Goal: Find specific page/section: Find specific page/section

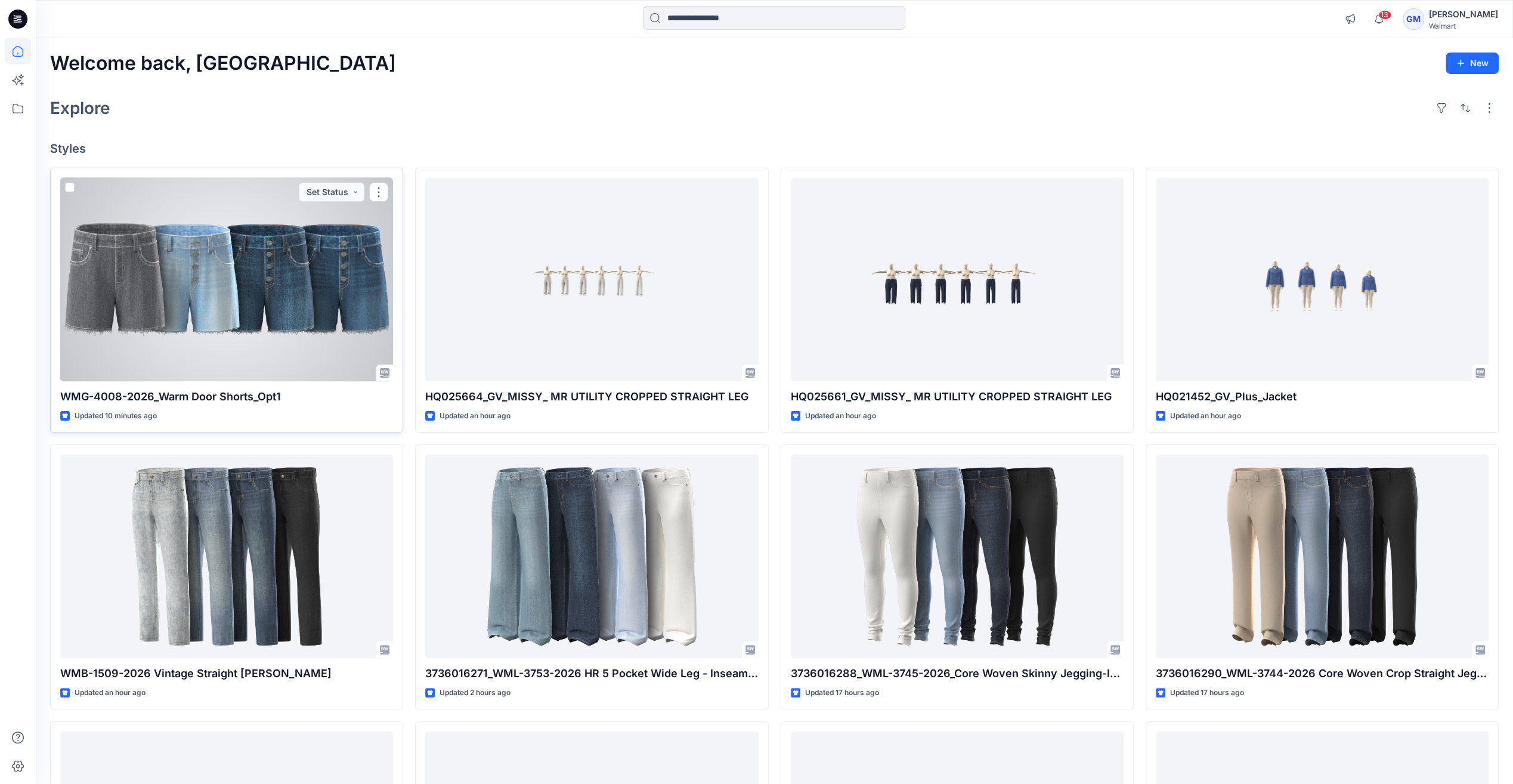
click at [262, 255] on div at bounding box center [227, 279] width 333 height 204
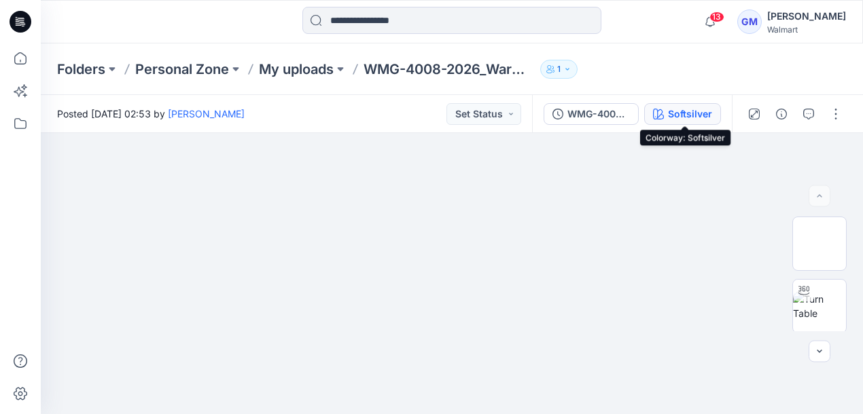
click at [678, 111] on div "Softsilver" at bounding box center [690, 114] width 44 height 15
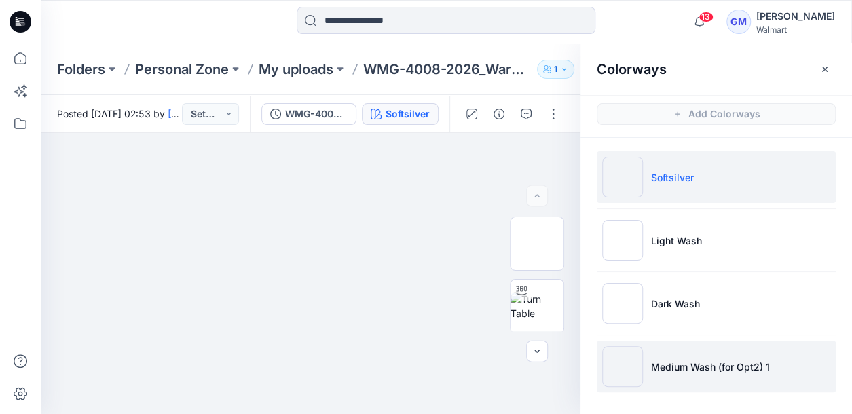
scroll to position [1, 0]
click at [667, 354] on li "Medium Wash (for Opt2) 1" at bounding box center [716, 366] width 239 height 52
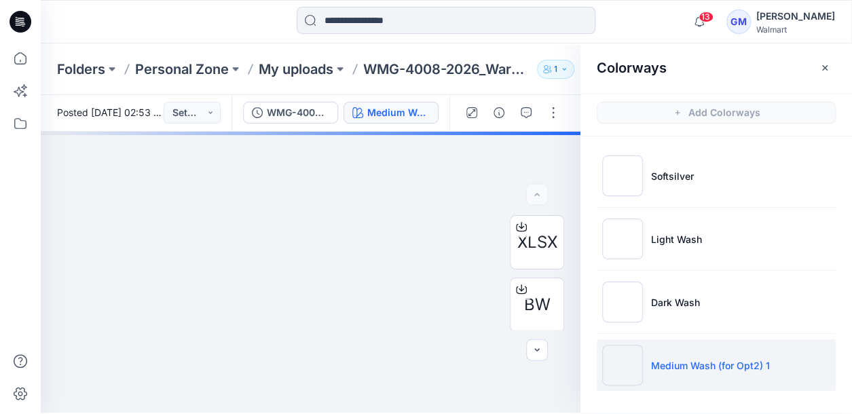
click at [623, 370] on img at bounding box center [622, 365] width 41 height 41
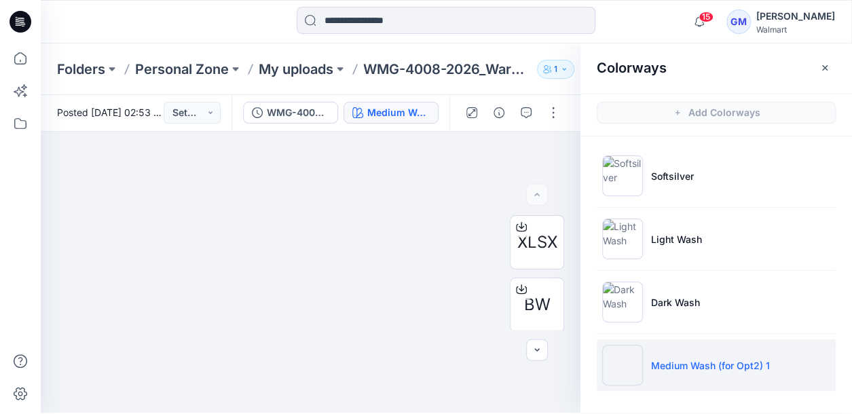
drag, startPoint x: 549, startPoint y: 414, endPoint x: 550, endPoint y: 455, distance: 41.5
click at [550, 413] on html "15 Notifications Your style WMG-4008-2026_Warm Door Shorts_Opt1 has been update…" at bounding box center [426, 206] width 852 height 414
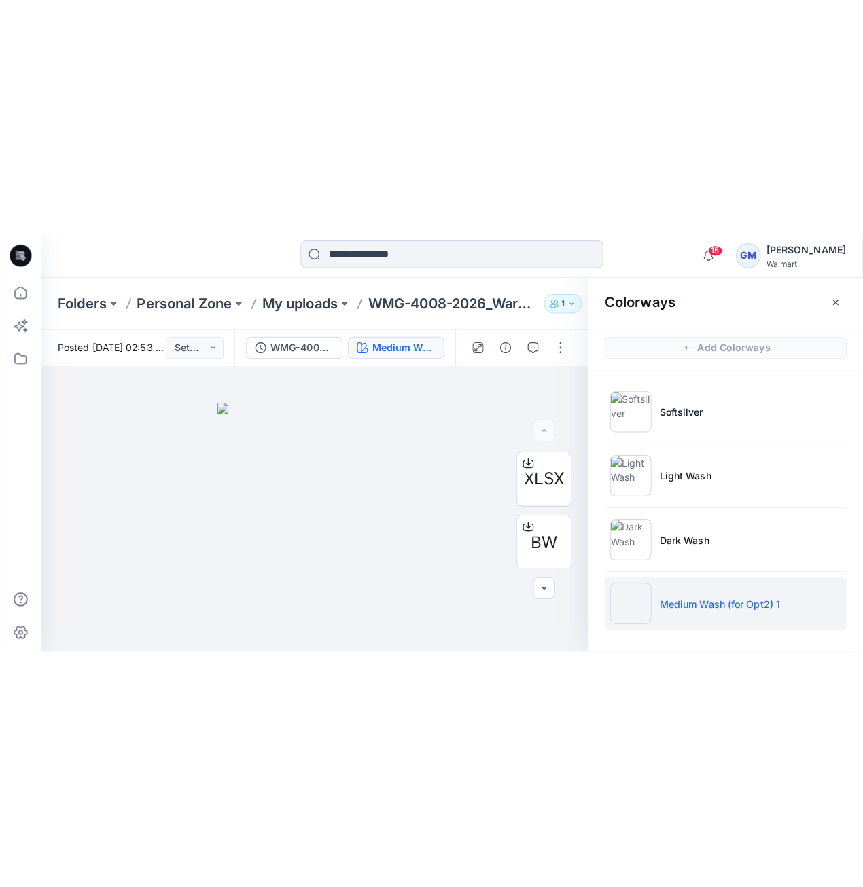
scroll to position [0, 0]
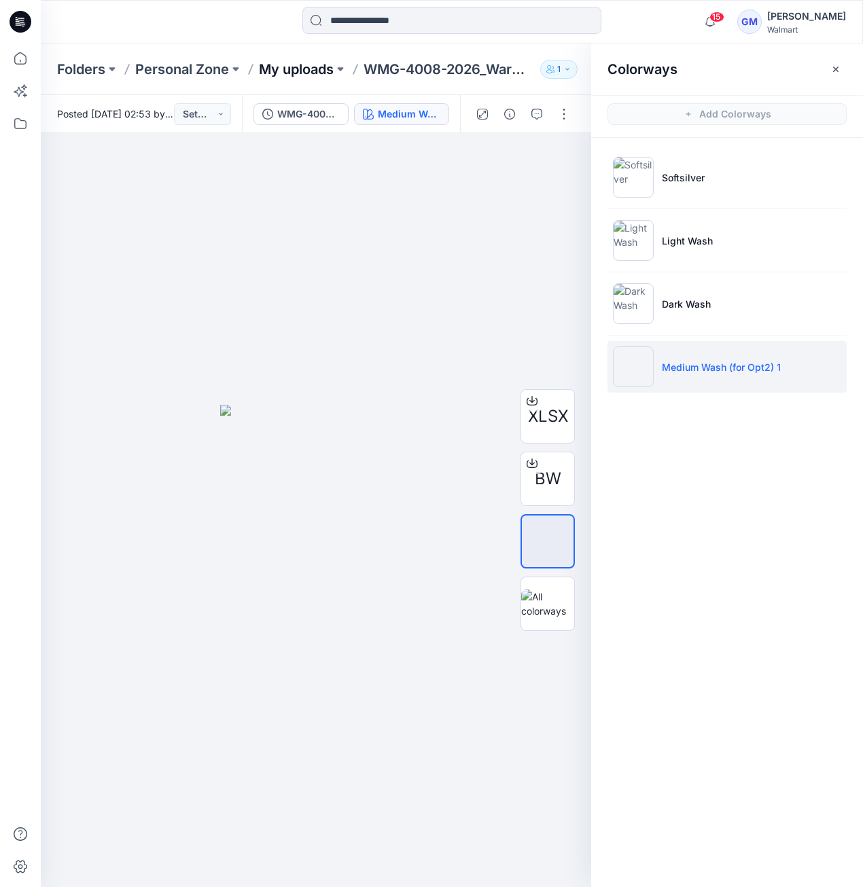
click at [327, 60] on p "My uploads" at bounding box center [296, 69] width 75 height 19
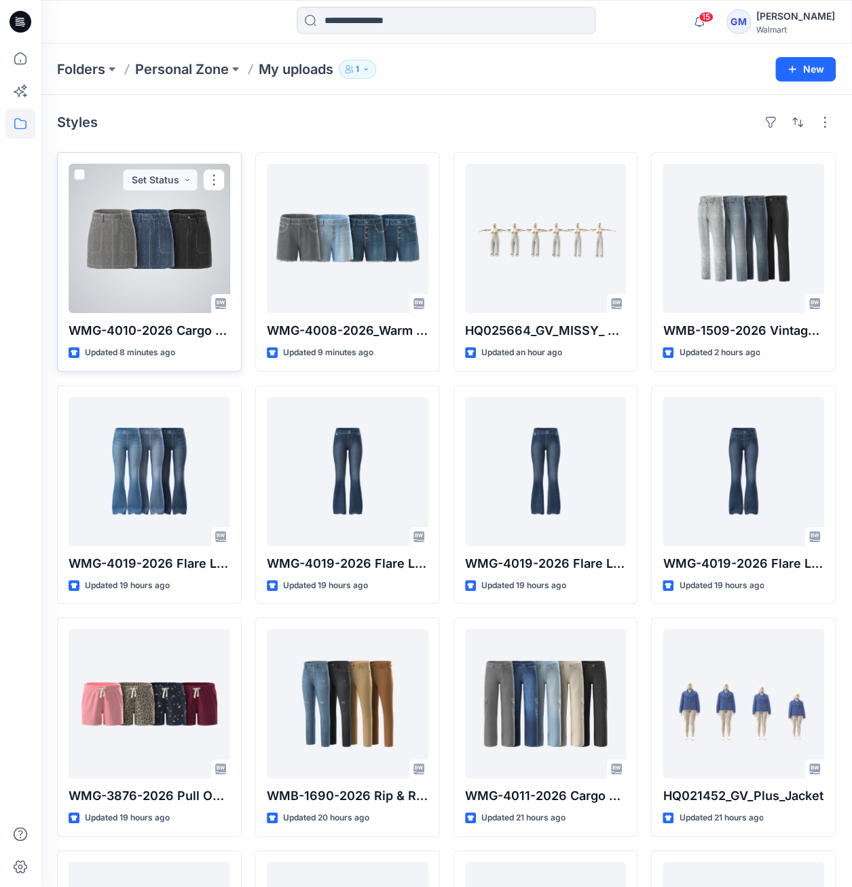
click at [179, 257] on div at bounding box center [150, 238] width 162 height 149
